Goal: Task Accomplishment & Management: Manage account settings

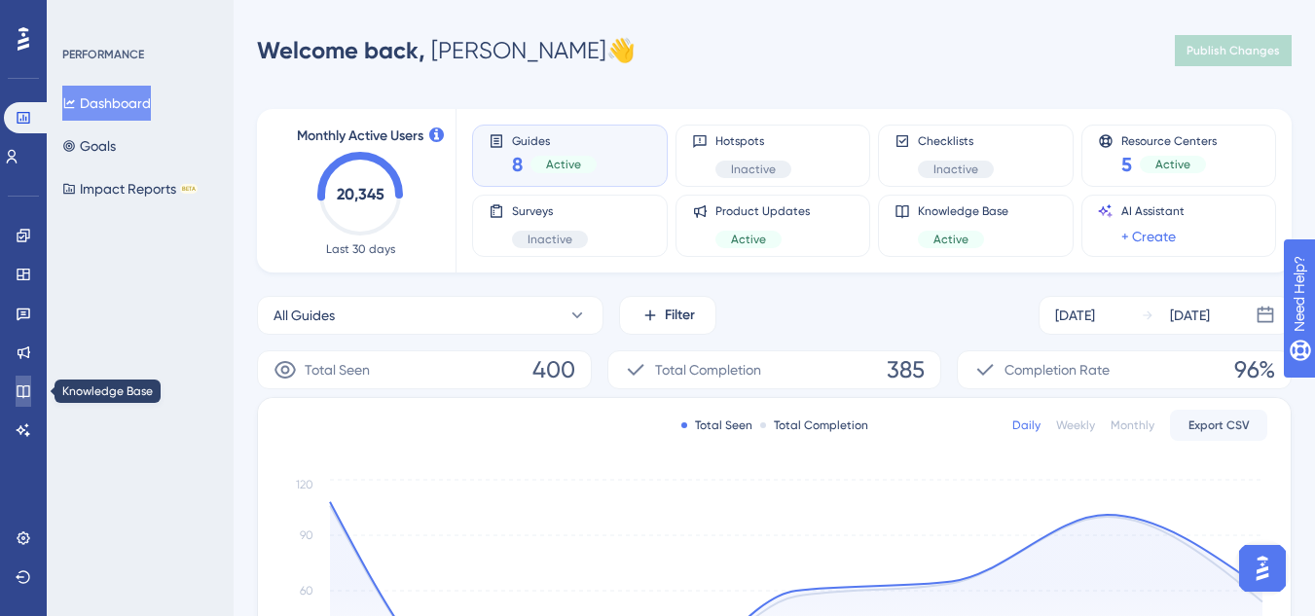
click at [23, 395] on icon at bounding box center [23, 391] width 13 height 13
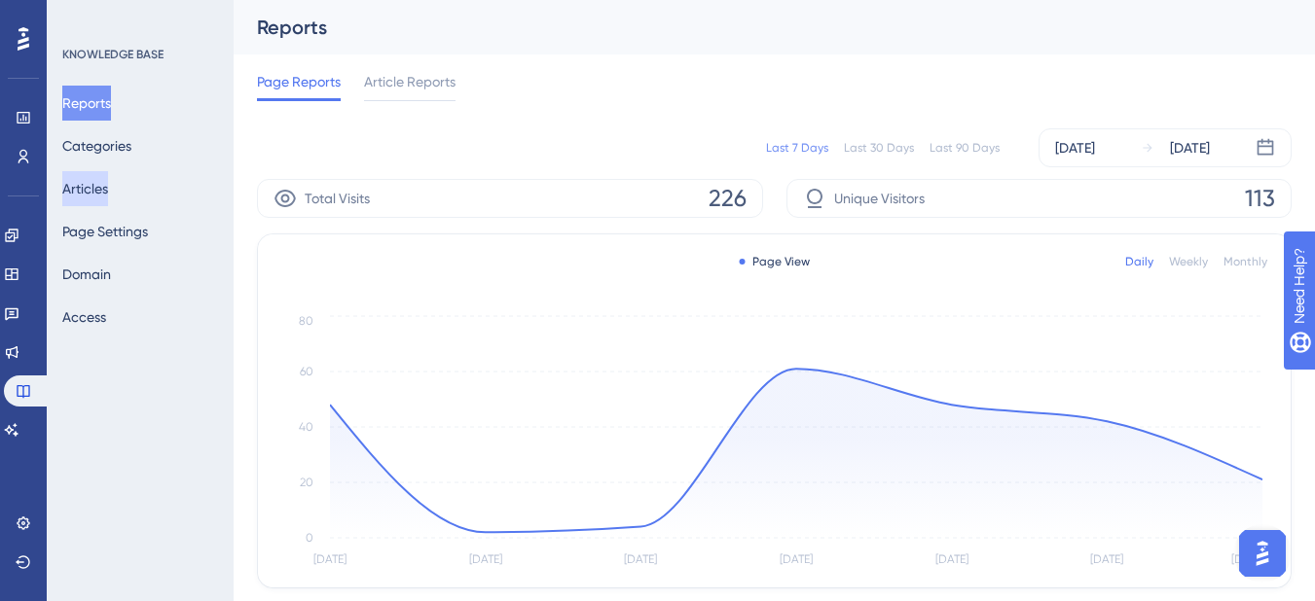
click at [108, 199] on button "Articles" at bounding box center [85, 188] width 46 height 35
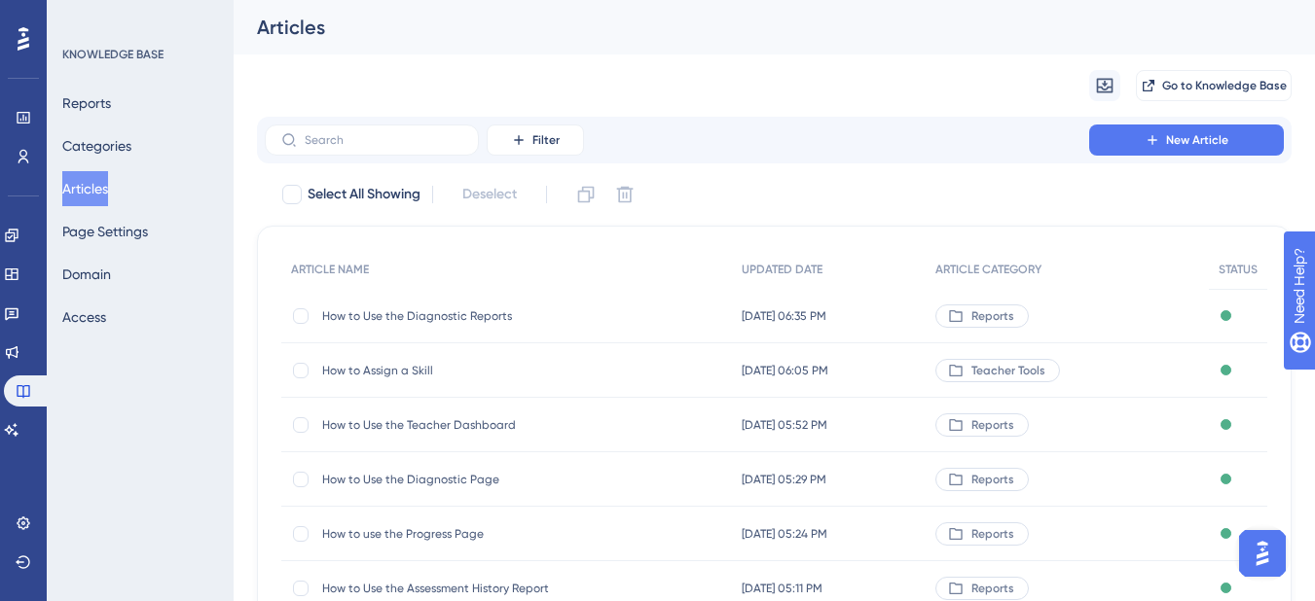
click at [1273, 555] on img "Open AI Assistant Launcher" at bounding box center [1262, 553] width 35 height 35
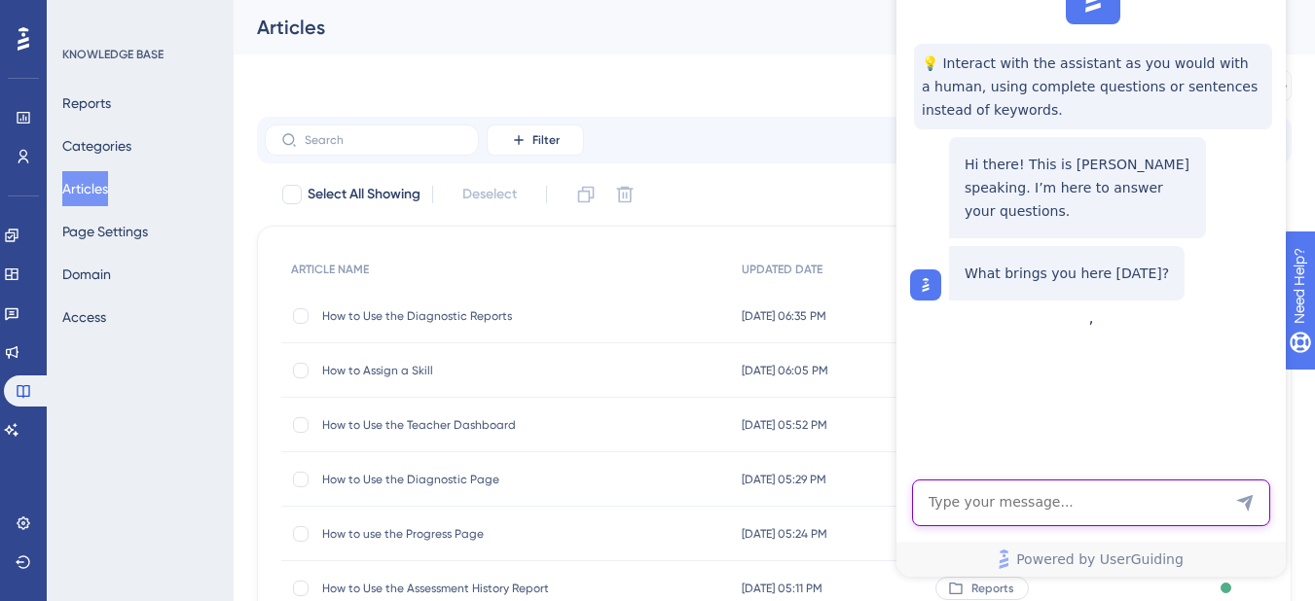
click at [1175, 498] on textarea "AI Assistant Text Input" at bounding box center [1091, 503] width 358 height 47
type textarea "how can I give a colleague access to edit articles"
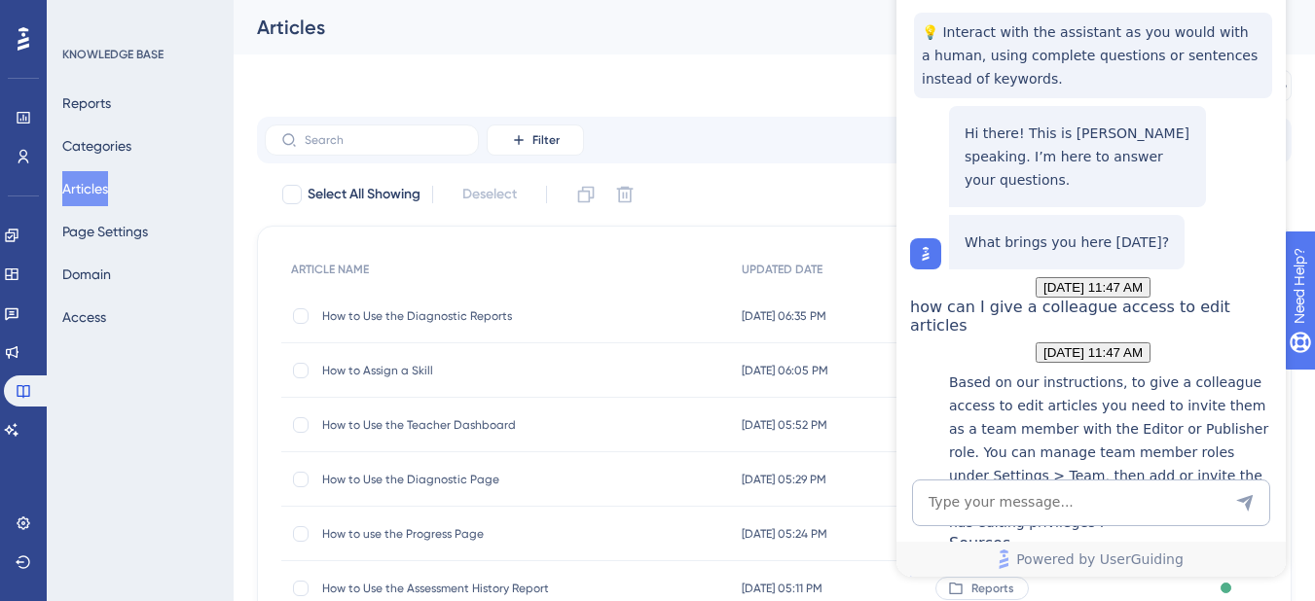
scroll to position [306, 0]
click at [30, 526] on icon at bounding box center [24, 524] width 16 height 16
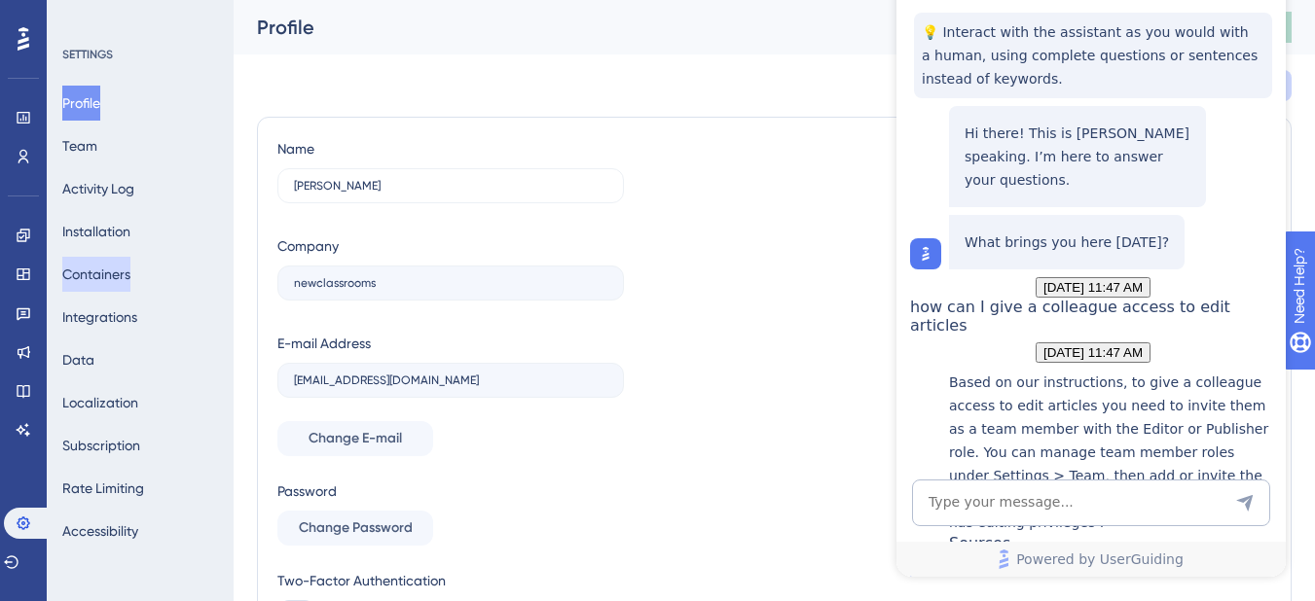
drag, startPoint x: 128, startPoint y: 280, endPoint x: 205, endPoint y: 271, distance: 77.5
click at [194, 260] on div "Profile Team Activity Log Installation Containers Integrations Data Localizatio…" at bounding box center [141, 317] width 158 height 463
click at [97, 139] on button "Team" at bounding box center [79, 145] width 35 height 35
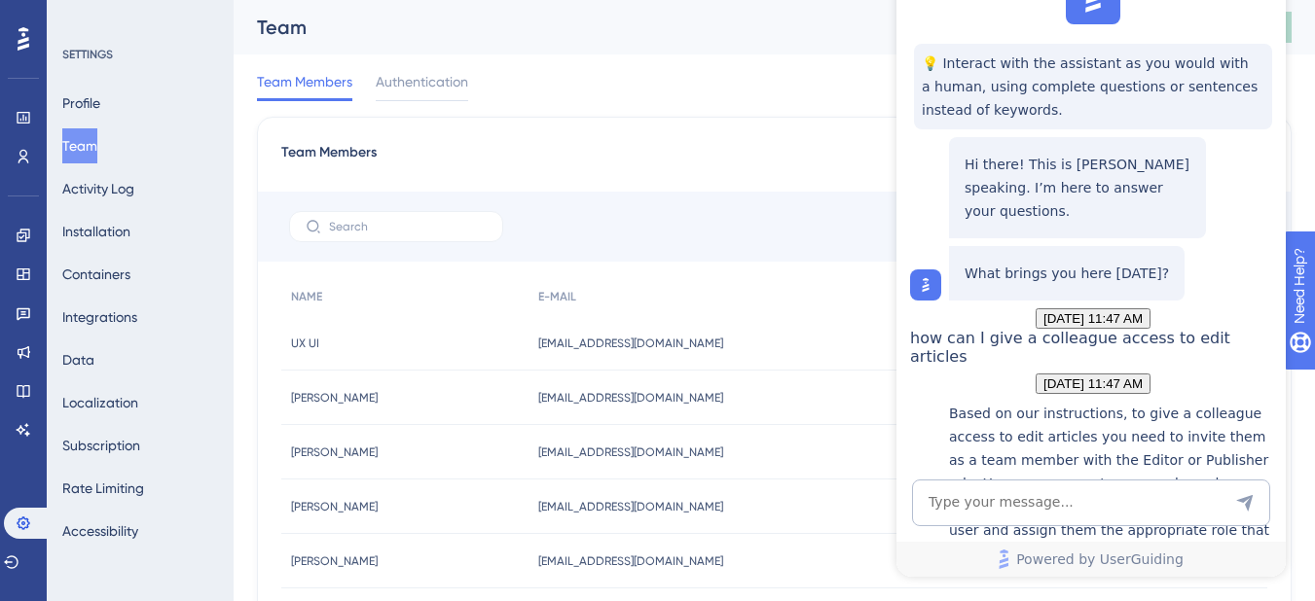
click at [776, 96] on div "Team Members Authentication" at bounding box center [774, 85] width 1035 height 62
click at [775, 110] on div "Team Members Authentication" at bounding box center [774, 85] width 1035 height 62
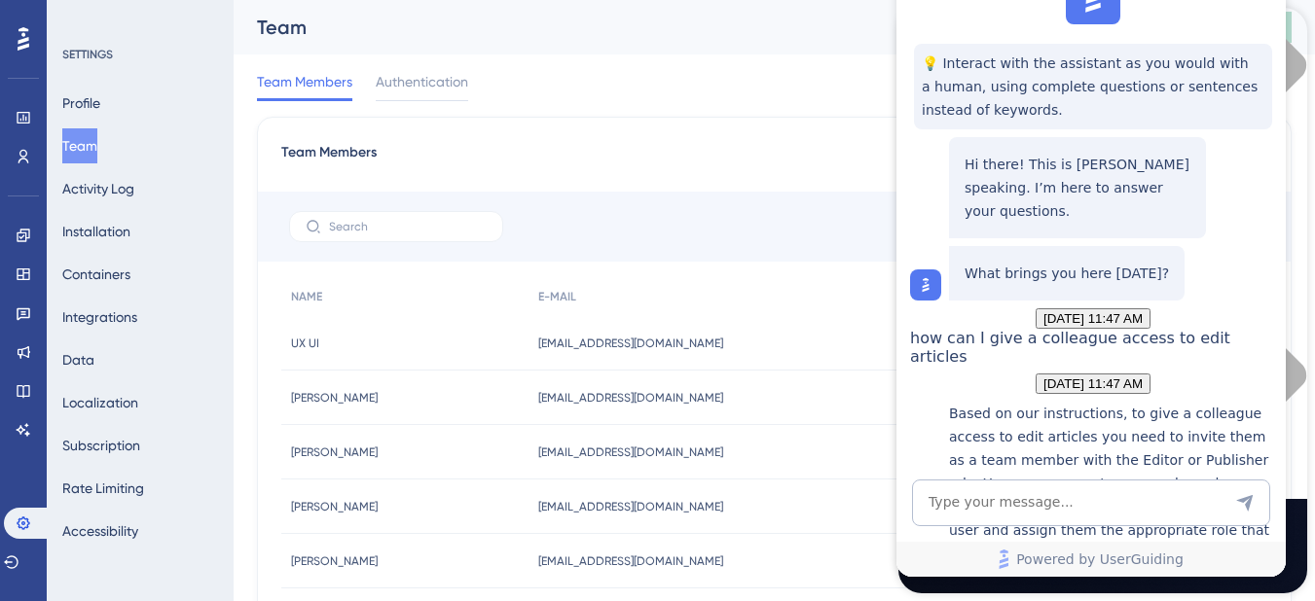
click at [711, 79] on div "Team Members Authentication" at bounding box center [774, 85] width 1035 height 62
click at [403, 216] on label at bounding box center [396, 226] width 214 height 31
click at [403, 220] on input "text" at bounding box center [408, 227] width 158 height 14
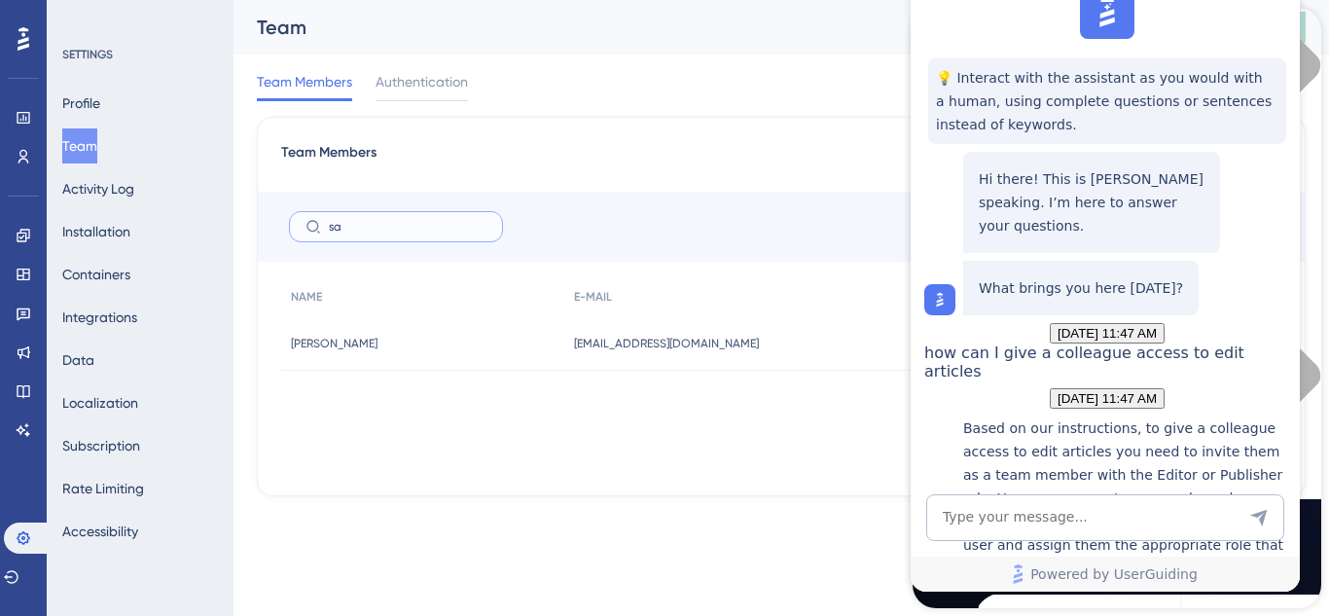
type input "s"
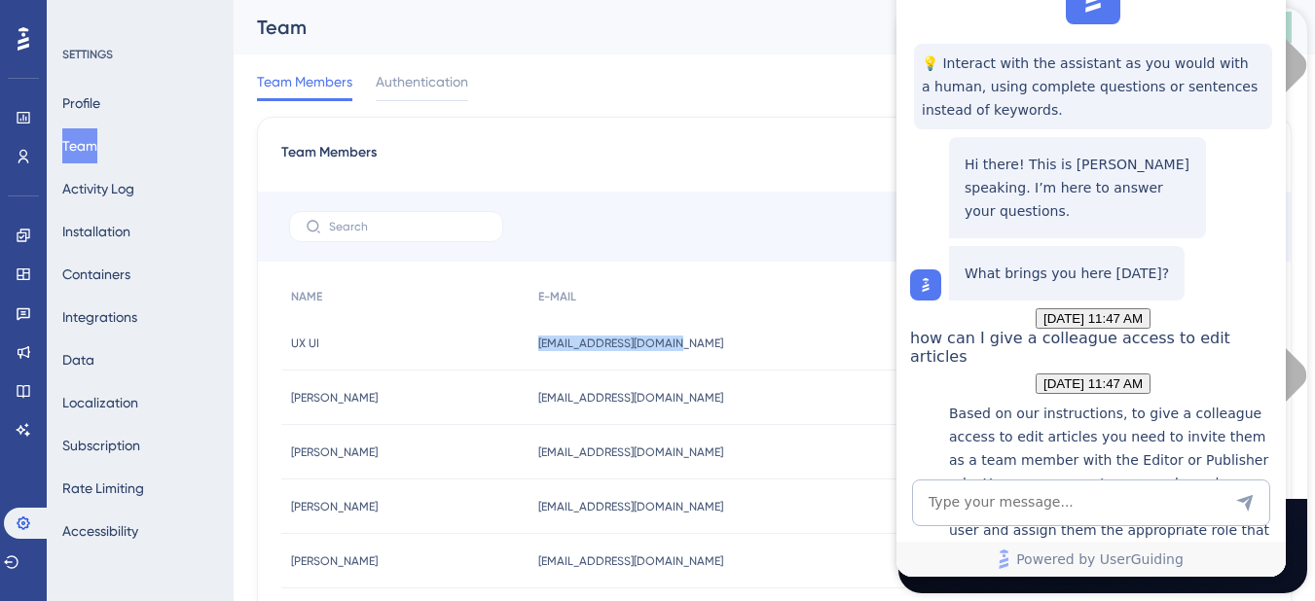
drag, startPoint x: 784, startPoint y: 337, endPoint x: 565, endPoint y: 345, distance: 219.1
click at [565, 345] on div "[EMAIL_ADDRESS][DOMAIN_NAME] [EMAIL_ADDRESS][DOMAIN_NAME]" at bounding box center [730, 343] width 404 height 54
copy span "[EMAIL_ADDRESS][DOMAIN_NAME]"
click at [728, 80] on div "Team Members Authentication" at bounding box center [774, 85] width 1035 height 62
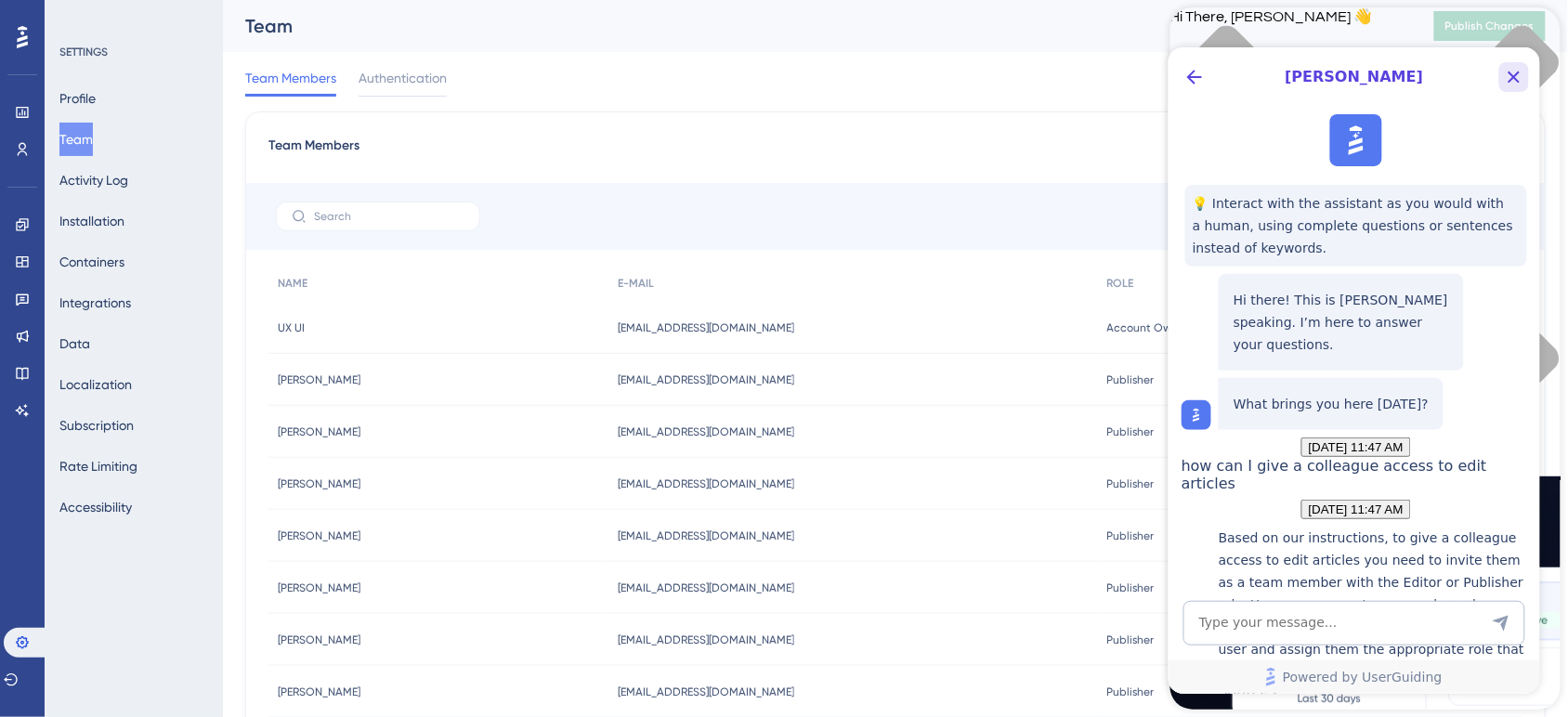
click at [1267, 76] on icon "Close Button" at bounding box center [1513, 75] width 22 height 22
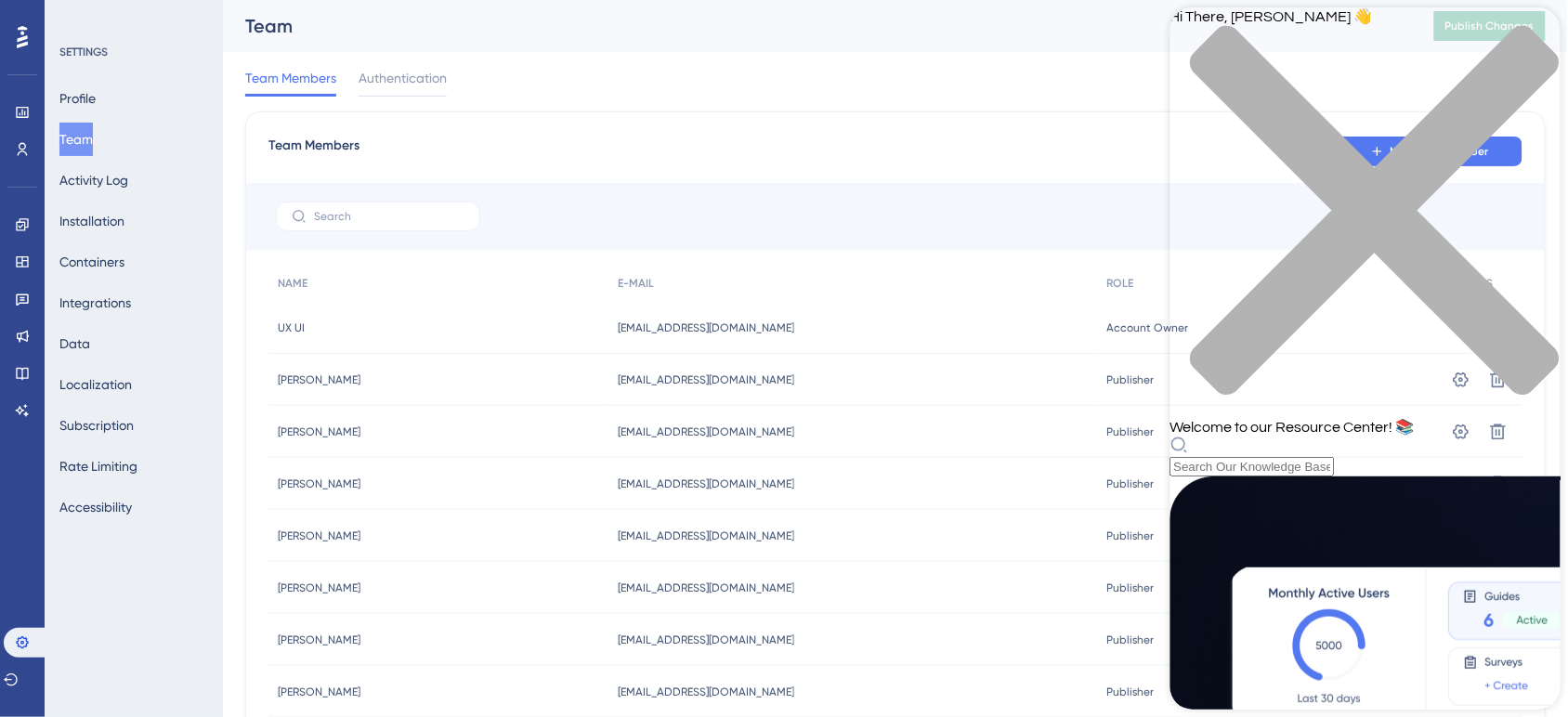
click at [1267, 36] on icon "close resource center" at bounding box center [1364, 220] width 390 height 390
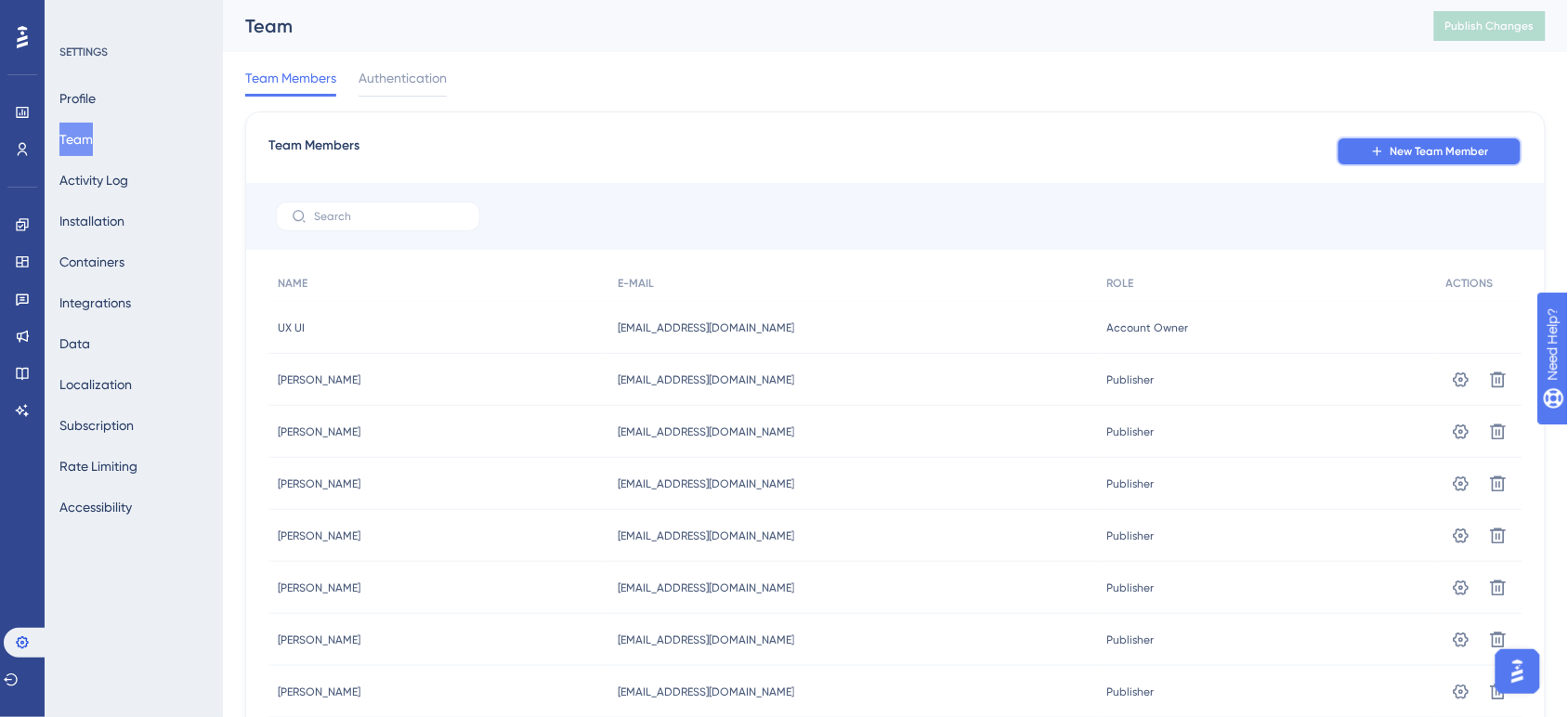
click at [1267, 158] on span "New Team Member" at bounding box center [1439, 152] width 98 height 15
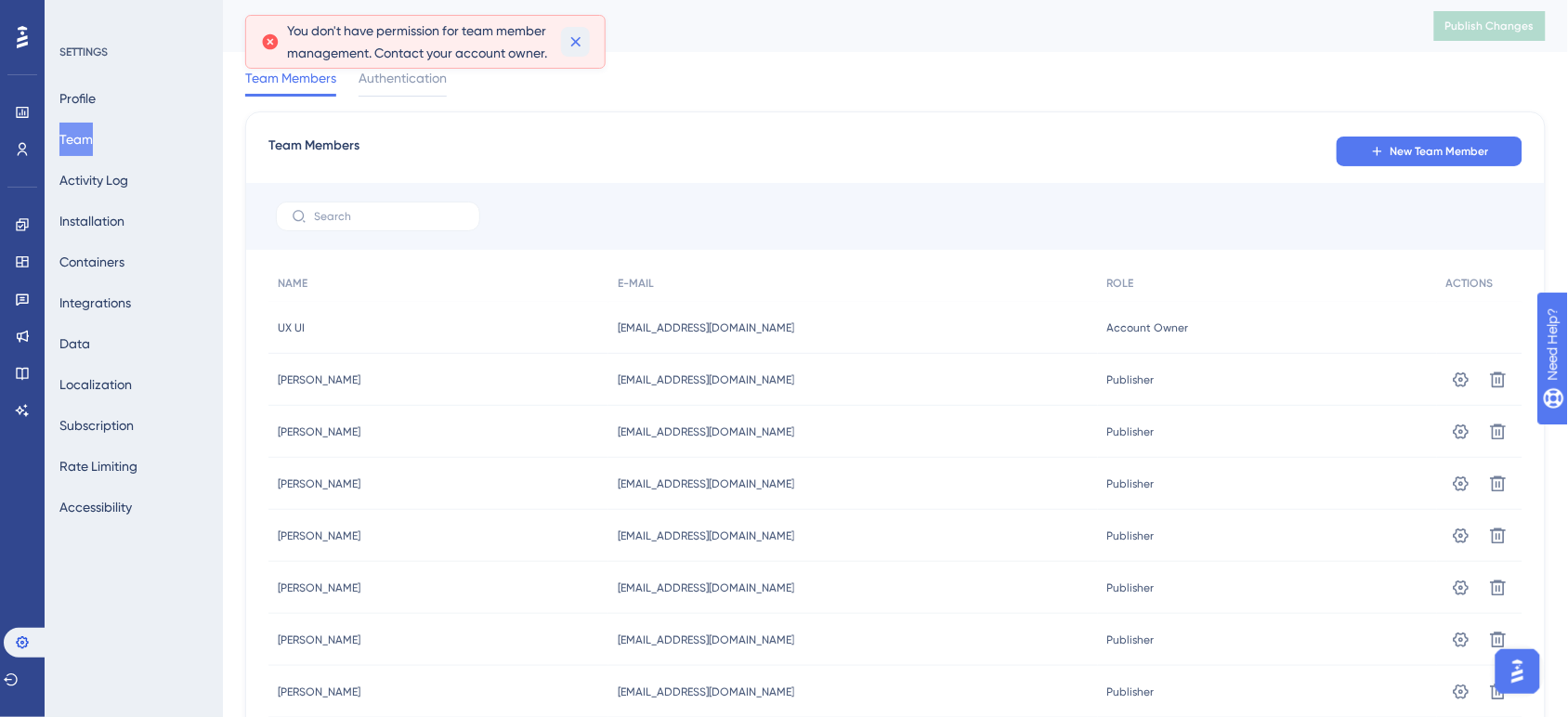
click at [572, 39] on icon at bounding box center [575, 41] width 18 height 18
